Goal: Task Accomplishment & Management: Complete application form

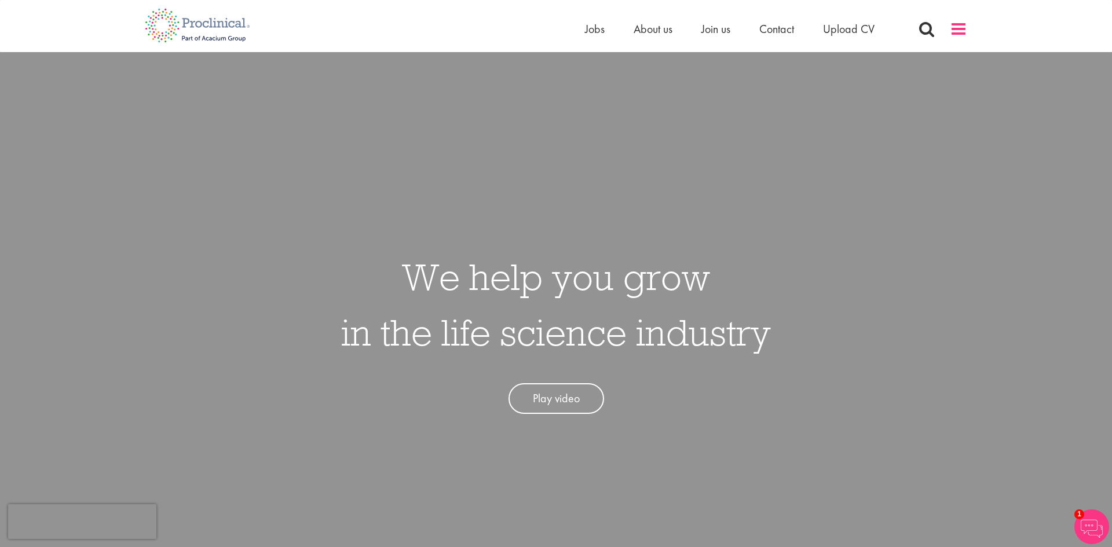
click at [957, 31] on span at bounding box center [958, 28] width 17 height 17
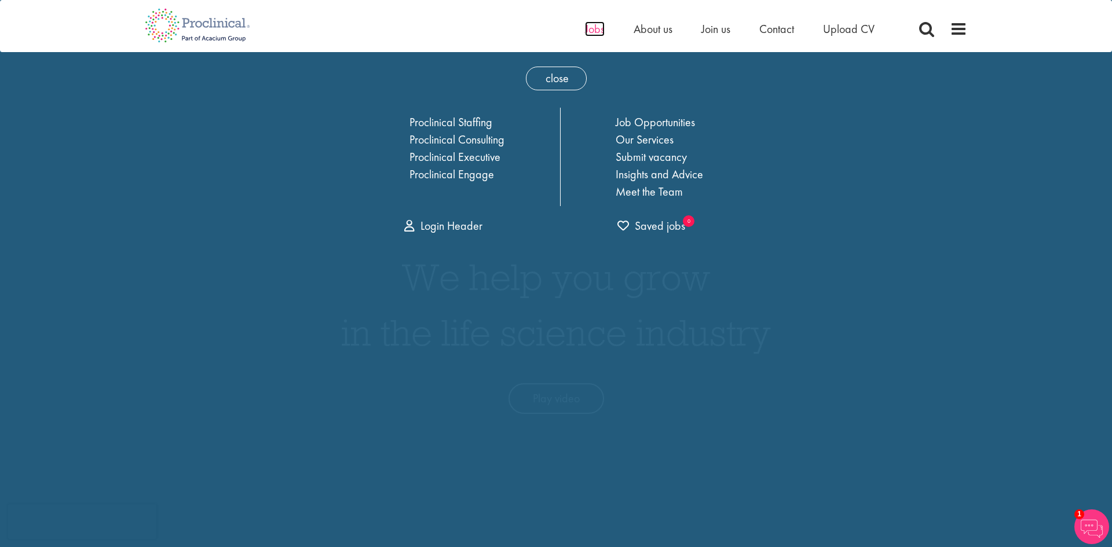
click at [595, 32] on span "Jobs" at bounding box center [595, 28] width 20 height 15
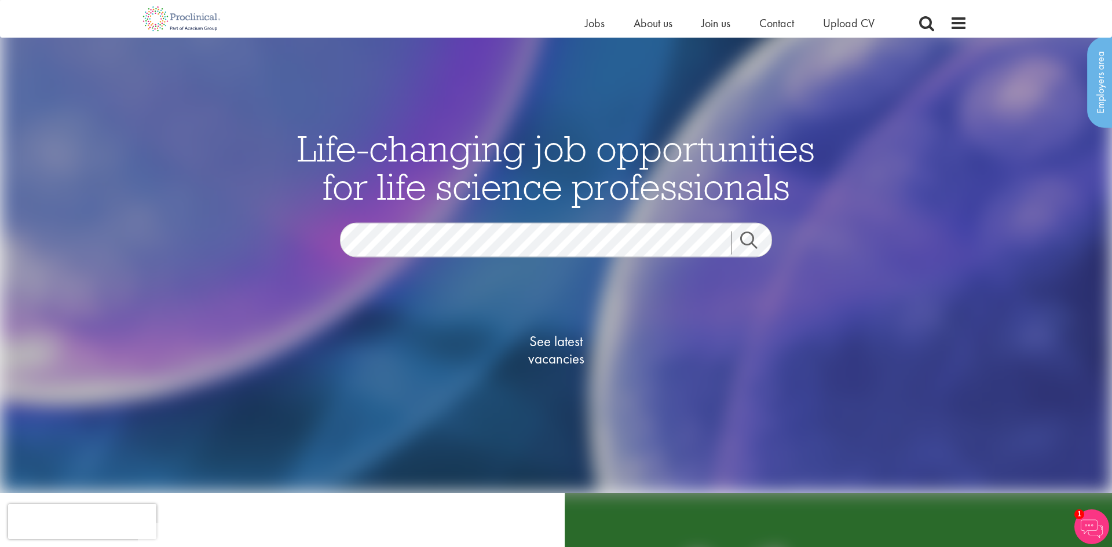
scroll to position [31, 0]
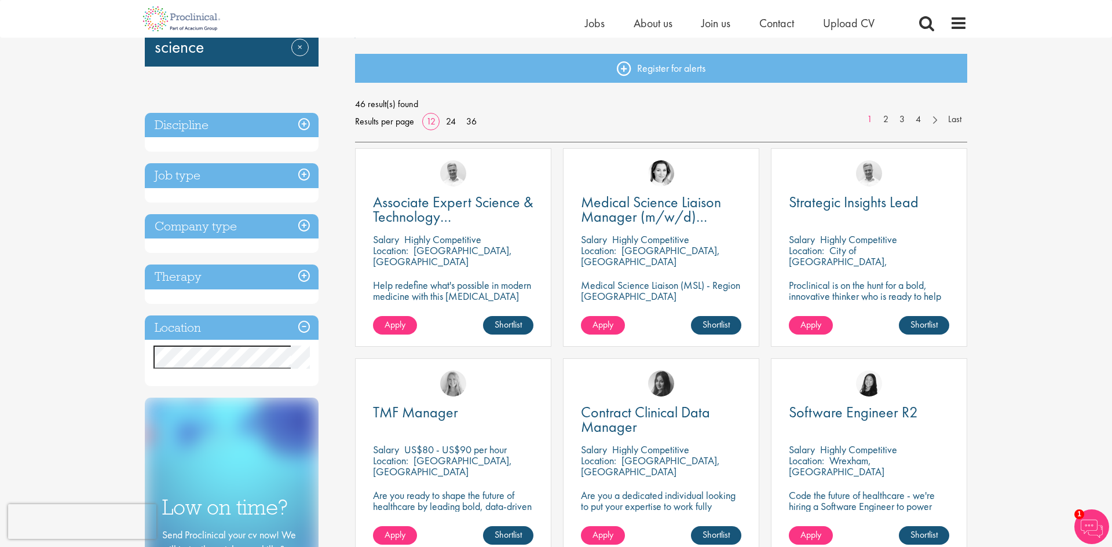
scroll to position [115, 0]
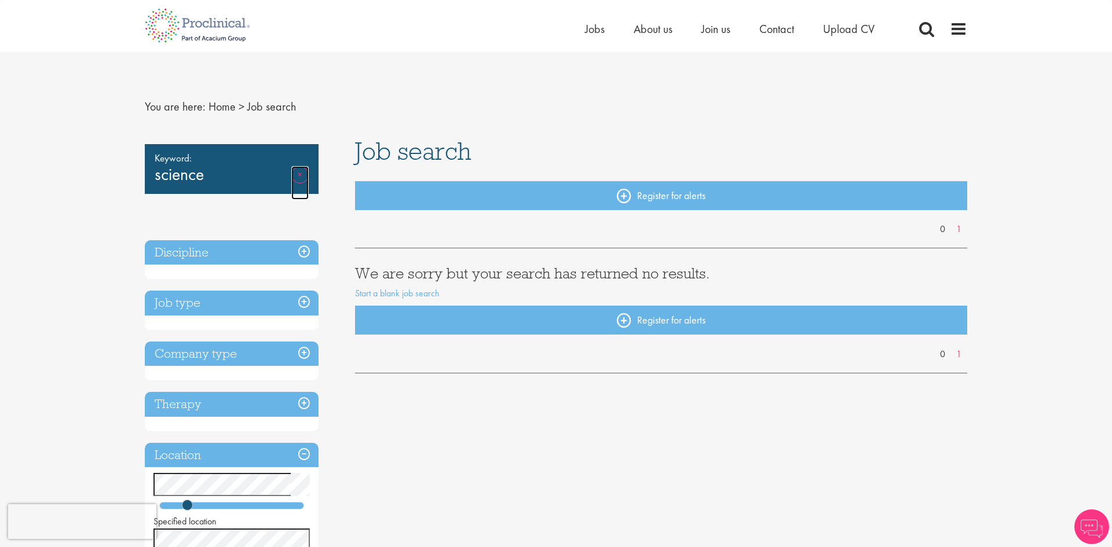
click at [306, 173] on link "Remove" at bounding box center [299, 183] width 17 height 34
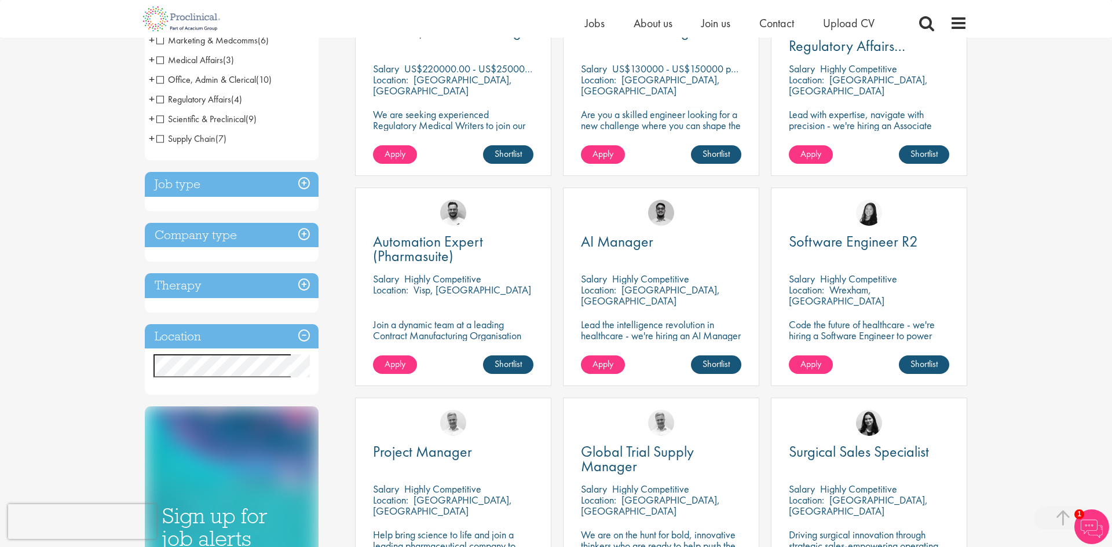
scroll to position [301, 0]
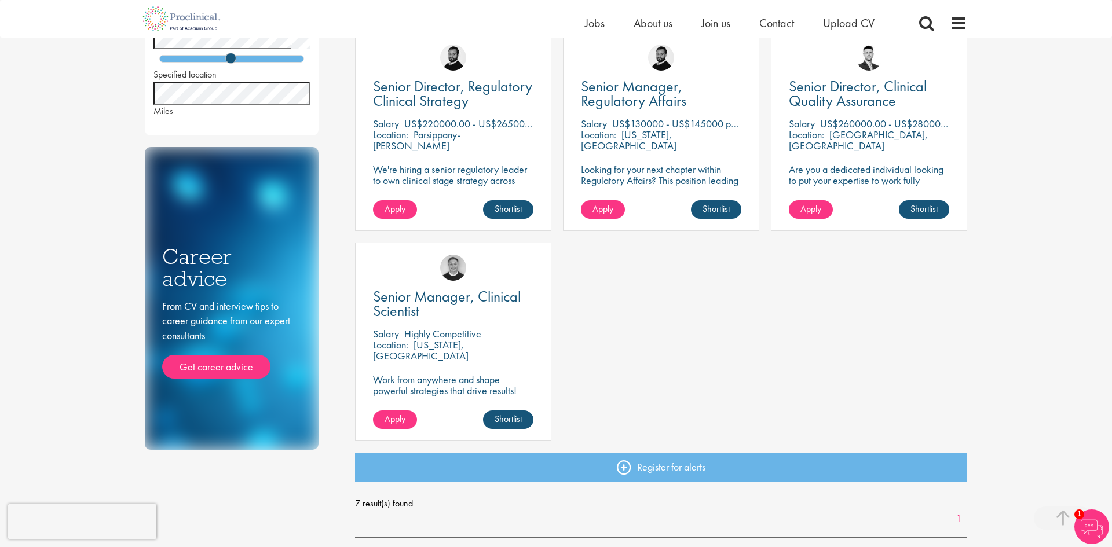
scroll to position [437, 0]
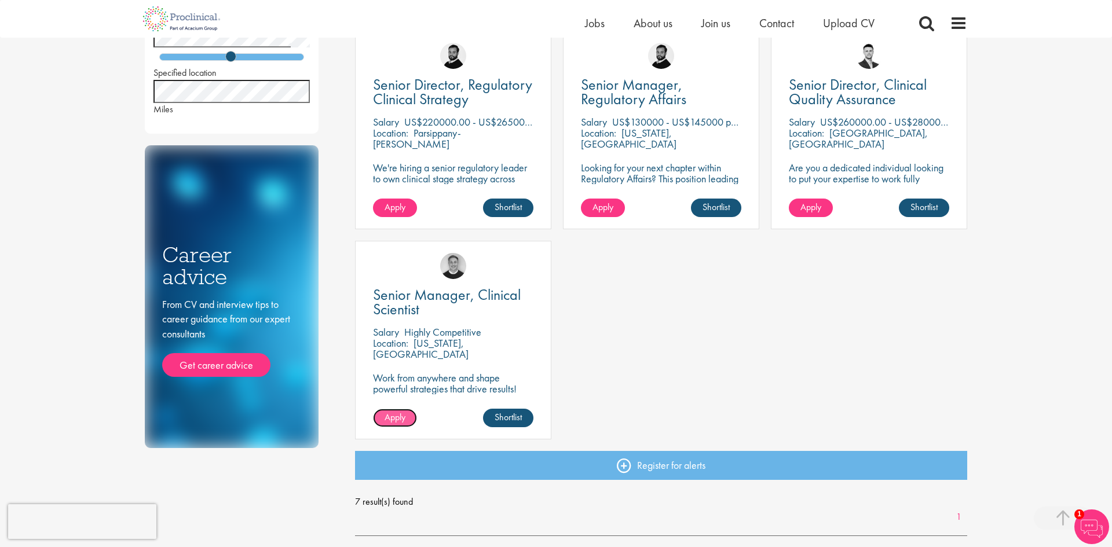
click at [394, 413] on span "Apply" at bounding box center [395, 417] width 21 height 12
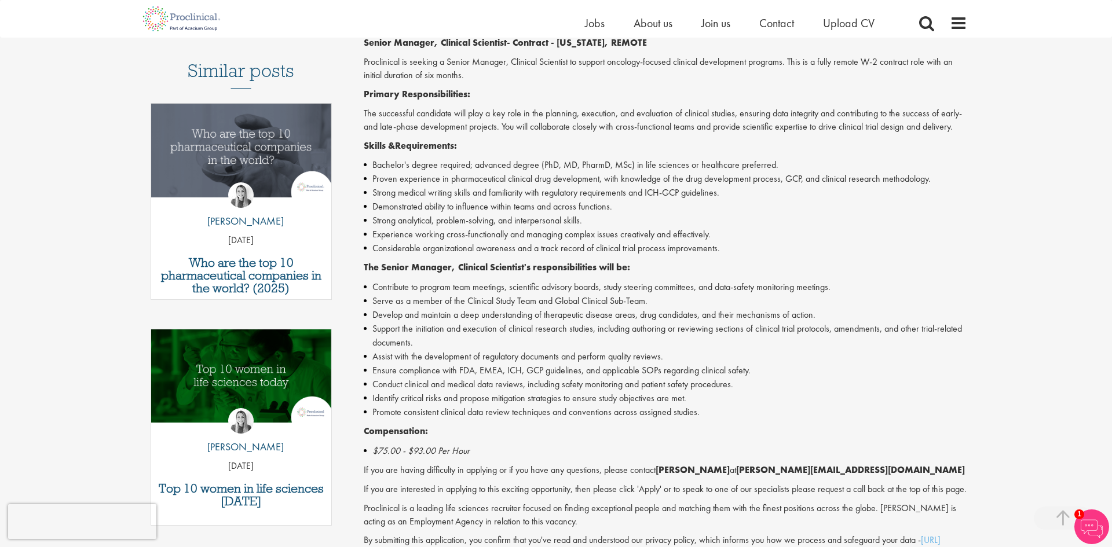
scroll to position [303, 0]
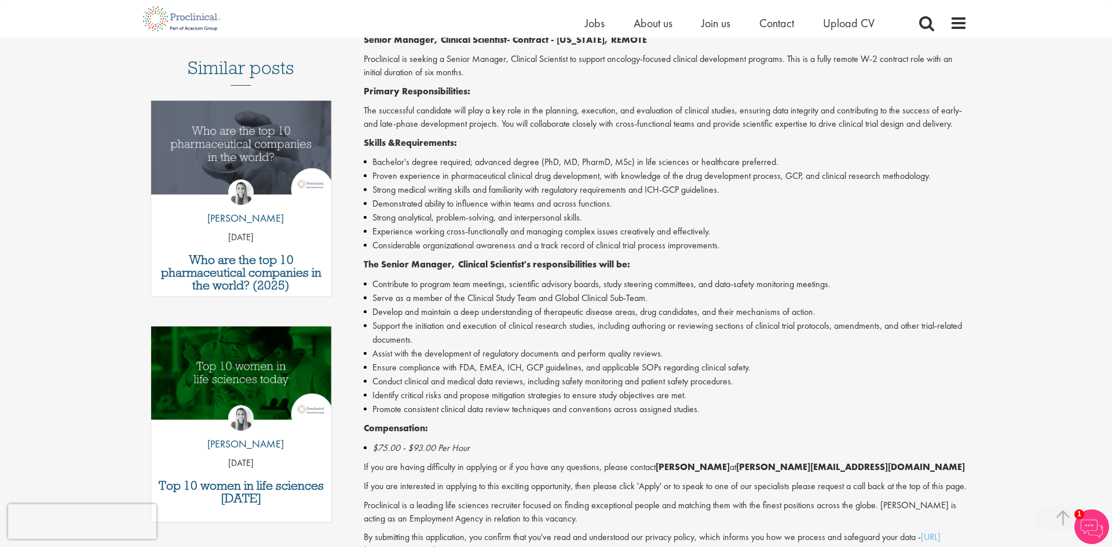
drag, startPoint x: 1110, startPoint y: 21, endPoint x: 1108, endPoint y: 136, distance: 114.7
click at [1108, 136] on html "This website uses cookies. By continuing to use this site, you are giving your …" at bounding box center [556, 422] width 1112 height 1451
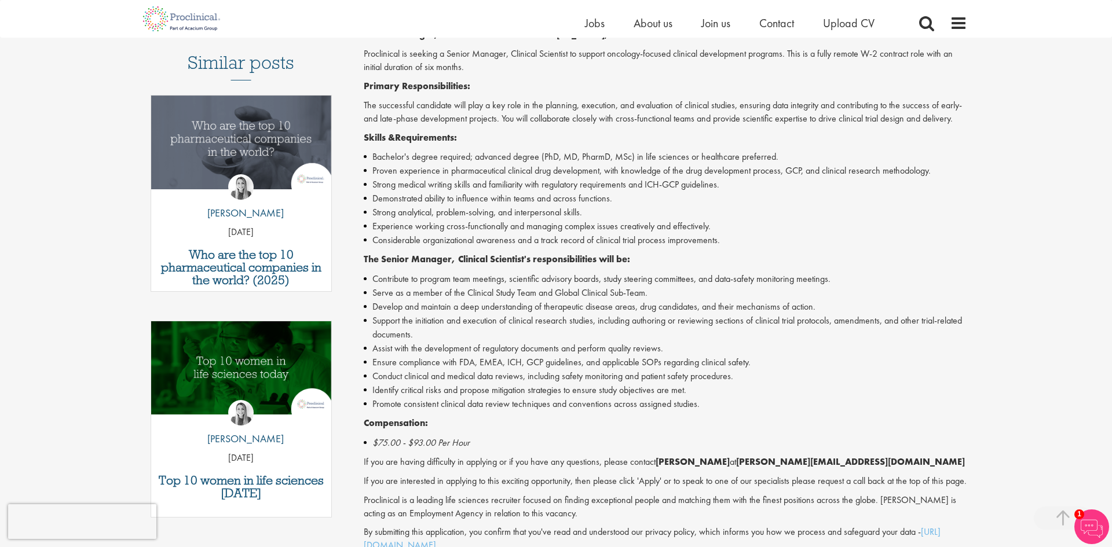
scroll to position [306, 0]
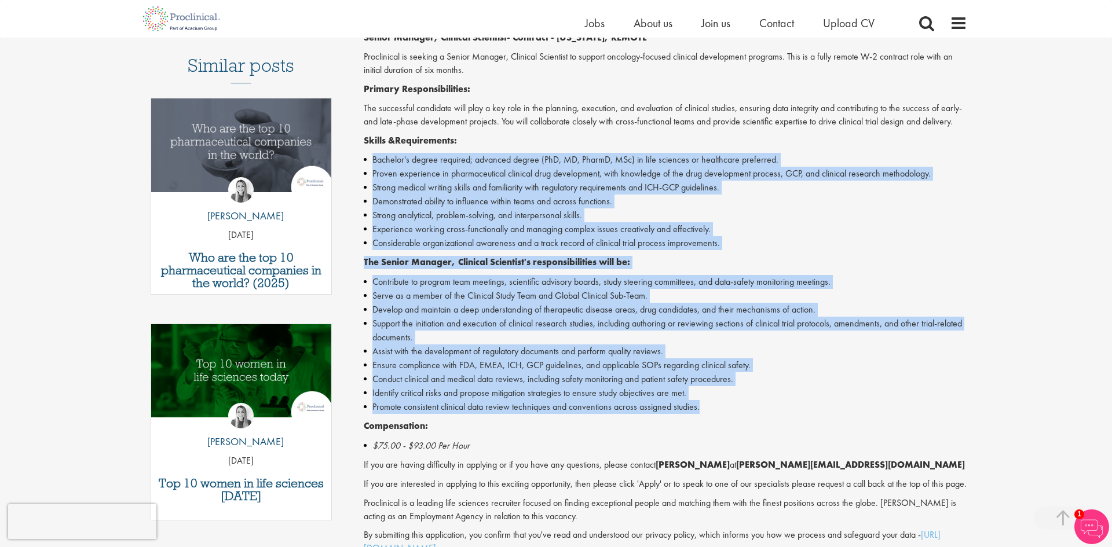
drag, startPoint x: 702, startPoint y: 409, endPoint x: 361, endPoint y: 160, distance: 422.3
click at [361, 160] on div "Senior Manager, Clinical Scientist Salary: Highly Competitive Job type: Contrac…" at bounding box center [661, 269] width 630 height 890
copy div "Bachelor's degree required; advanced degree (PhD, MD, PharmD, MSc) in life scie…"
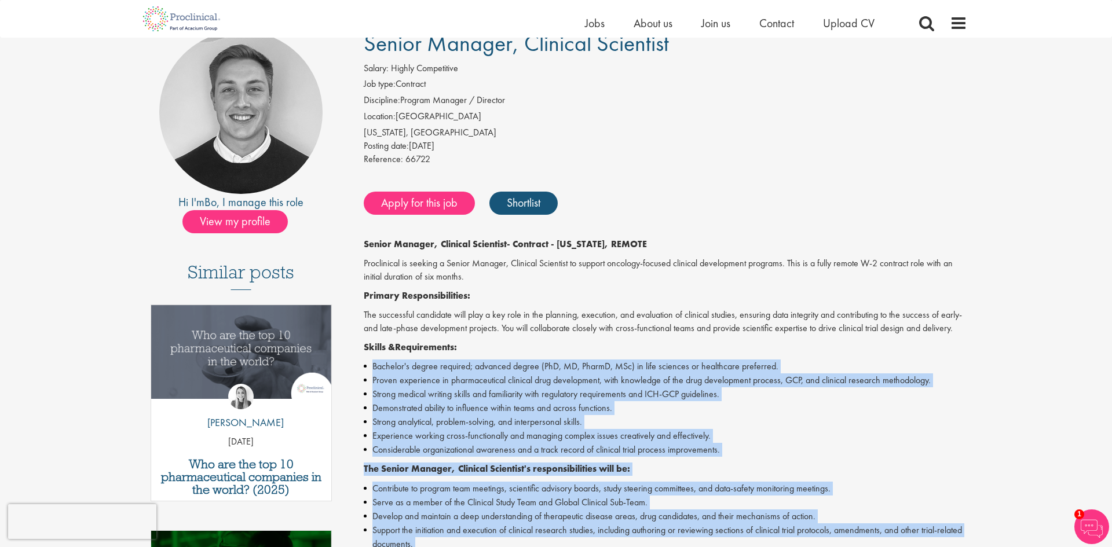
scroll to position [101, 0]
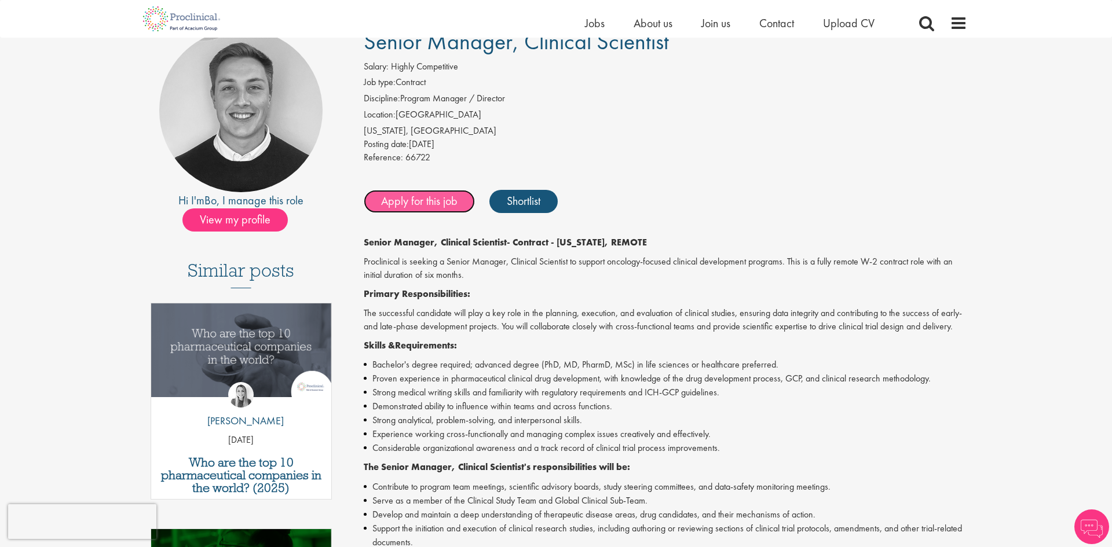
click at [409, 204] on link "Apply for this job" at bounding box center [419, 201] width 111 height 23
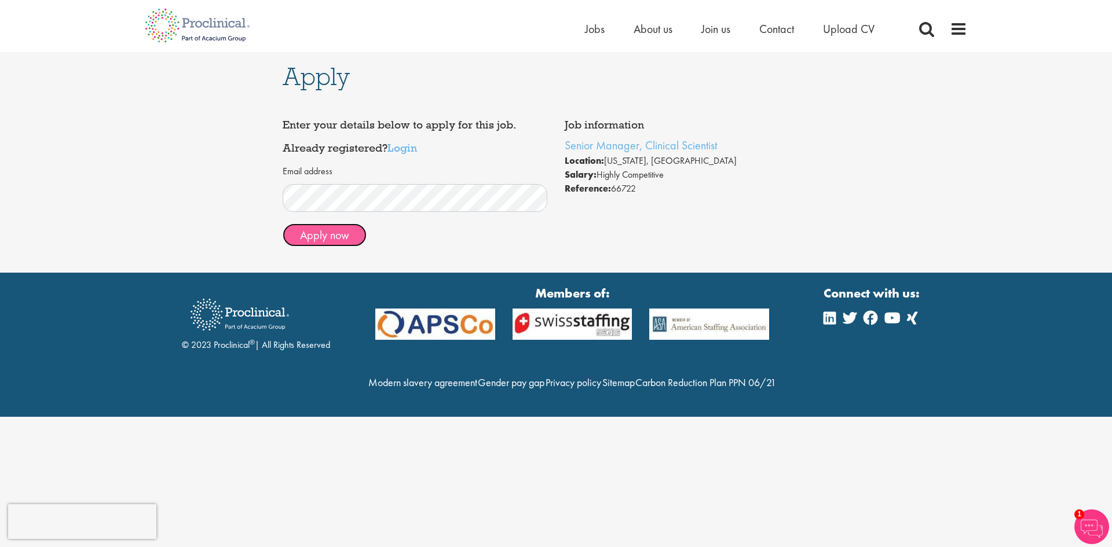
click at [334, 237] on button "Apply now" at bounding box center [325, 235] width 84 height 23
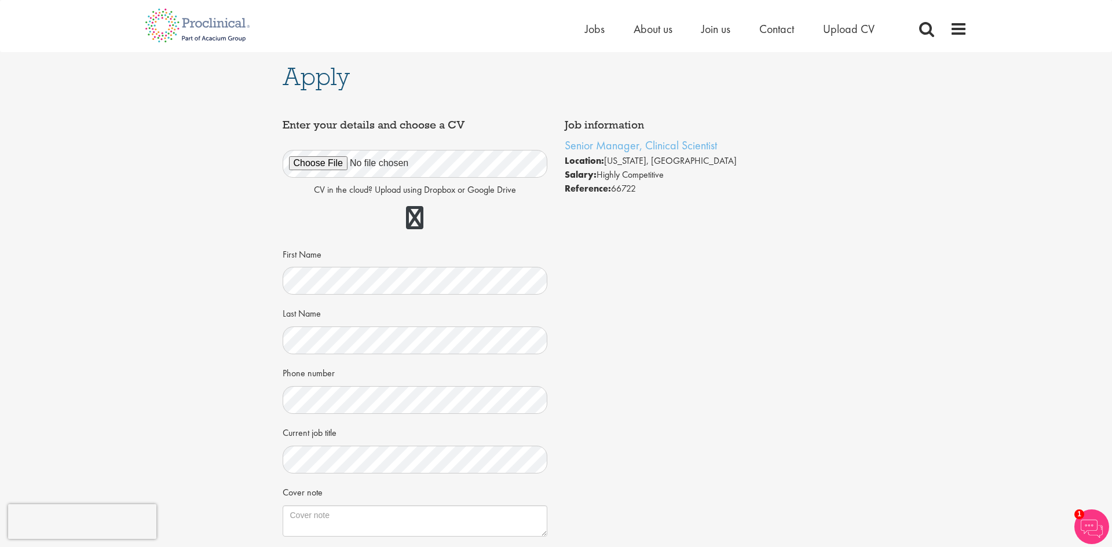
click at [636, 414] on div "Job information Senior Manager, Clinical Scientist Location: [US_STATE], [GEOGR…" at bounding box center [556, 382] width 565 height 536
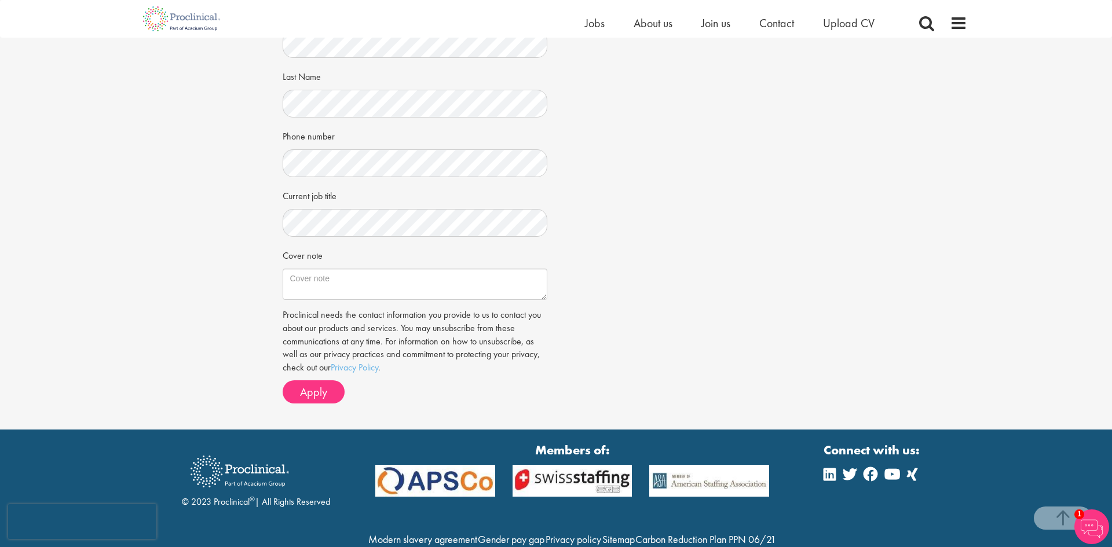
scroll to position [274, 0]
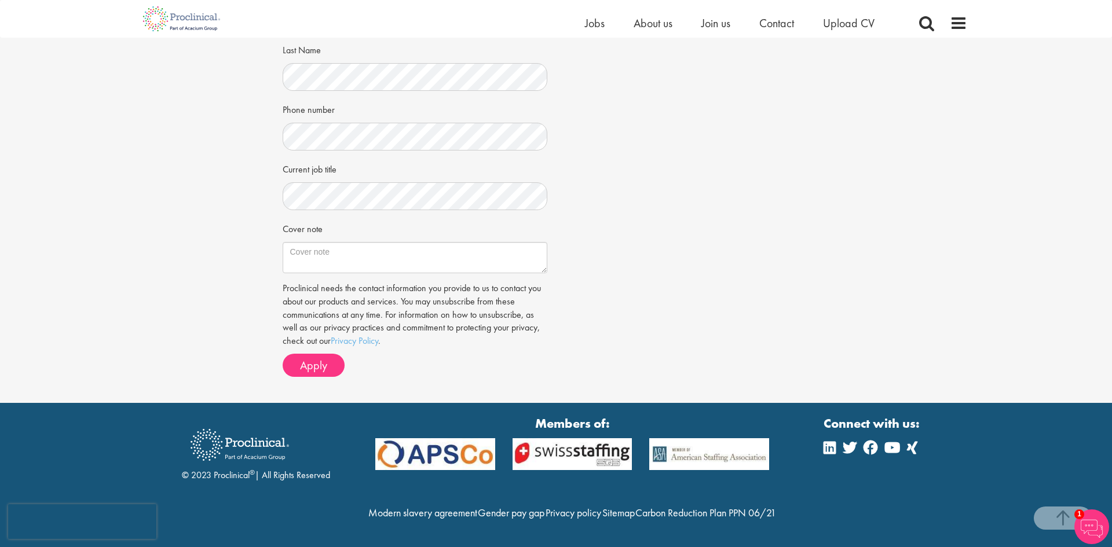
click at [695, 260] on div "Job information Senior Manager, Clinical Scientist Location: [US_STATE], [GEOGR…" at bounding box center [556, 118] width 565 height 536
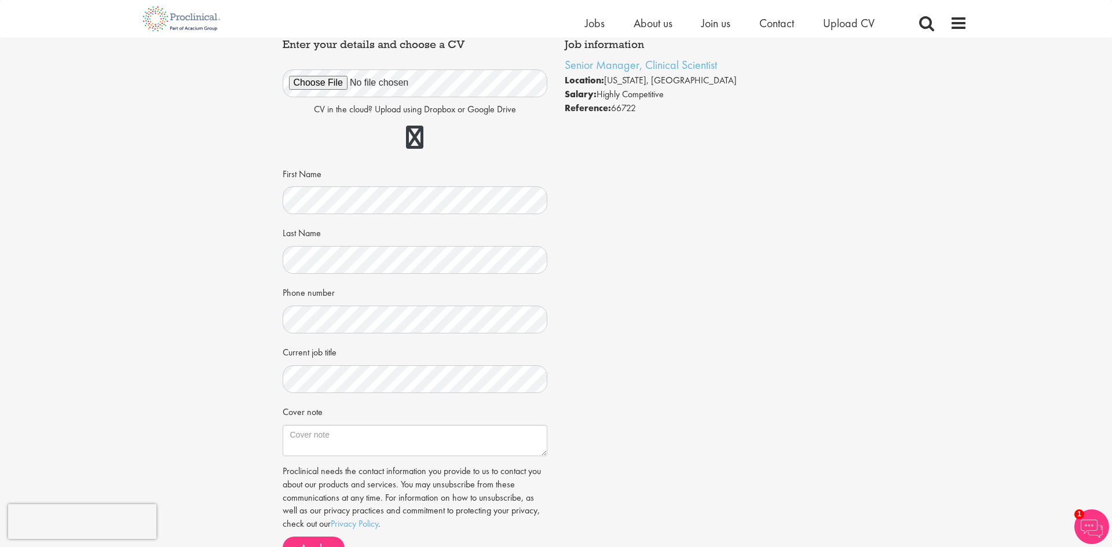
scroll to position [0, 0]
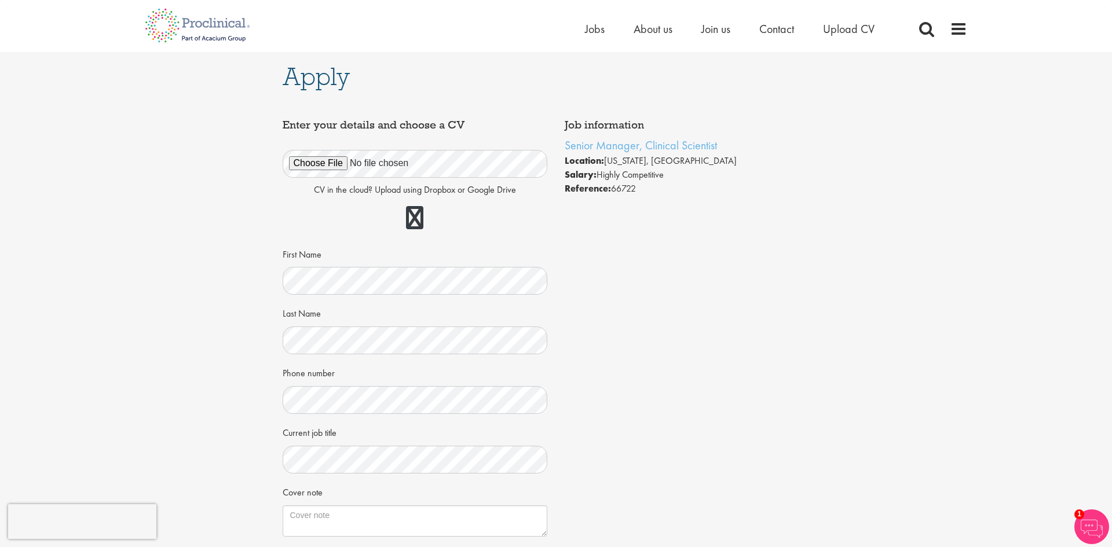
click at [801, 419] on div "Job information Senior Manager, Clinical Scientist Location: New Jersey, USA Sa…" at bounding box center [556, 382] width 565 height 536
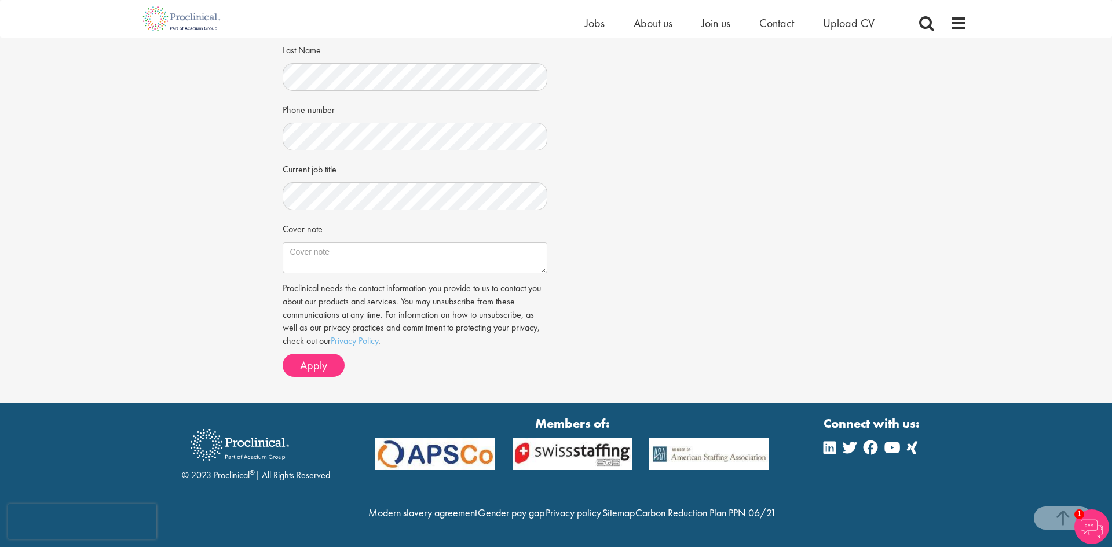
scroll to position [274, 0]
click at [634, 217] on div "Job information Senior Manager, Clinical Scientist Location: New Jersey, USA Sa…" at bounding box center [556, 118] width 565 height 536
click at [302, 358] on span "Apply" at bounding box center [313, 365] width 27 height 15
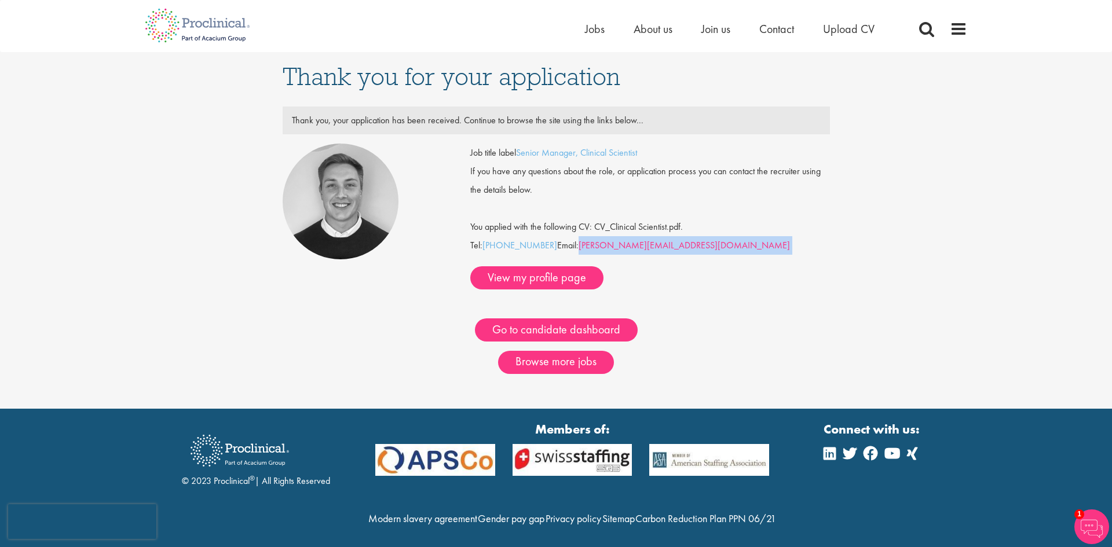
drag, startPoint x: 675, startPoint y: 253, endPoint x: 581, endPoint y: 256, distance: 93.3
click at [581, 256] on div "Job title label Senior Manager, Clinical Scientist If you have any questions ab…" at bounding box center [649, 217] width 359 height 146
copy div "[PERSON_NAME][EMAIL_ADDRESS][DOMAIN_NAME]"
